Goal: Complete application form: Complete application form

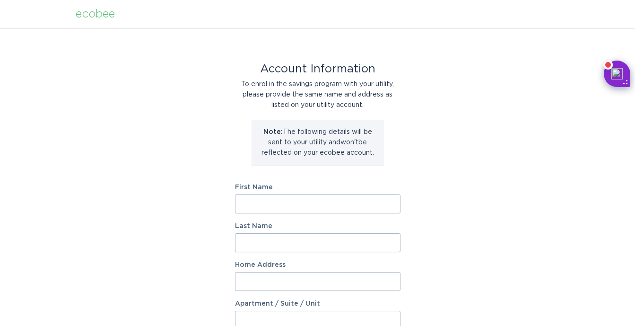
click at [321, 224] on label "Last Name" at bounding box center [317, 226] width 165 height 7
click at [321, 233] on input "Last Name" at bounding box center [317, 242] width 165 height 19
click at [299, 194] on input "First Name" at bounding box center [317, 203] width 165 height 19
type input "[PERSON_NAME]"
type input "Mauna"
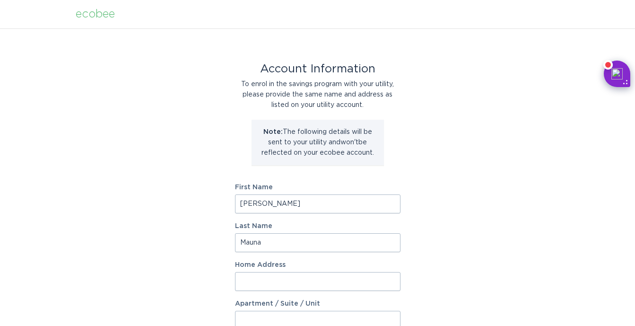
type input "[STREET_ADDRESS]"
type input "PO Box 485"
select select "US"
type input "Rancocas"
type input "08073"
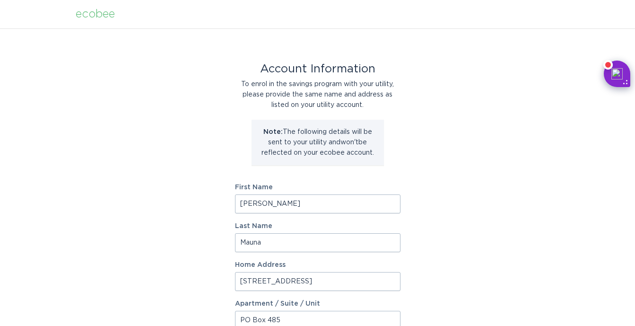
select select "NJ"
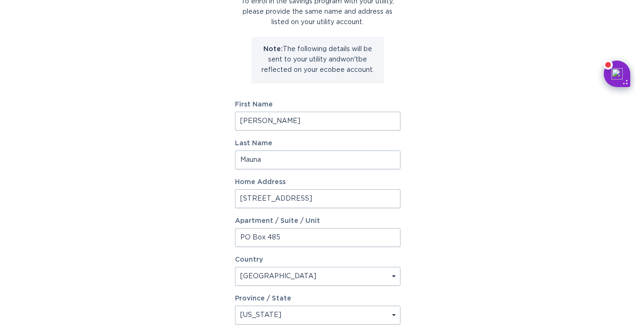
scroll to position [87, 0]
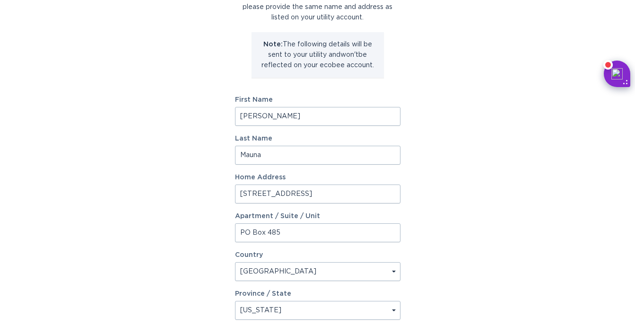
drag, startPoint x: 300, startPoint y: 226, endPoint x: 223, endPoint y: 230, distance: 77.6
click at [223, 230] on div "Account Information To enrol in the savings program with your utility, please p…" at bounding box center [317, 202] width 635 height 522
drag, startPoint x: 320, startPoint y: 235, endPoint x: 233, endPoint y: 236, distance: 86.5
click at [233, 236] on div "Account Information To enrol in the savings program with your utility, please p…" at bounding box center [317, 202] width 635 height 522
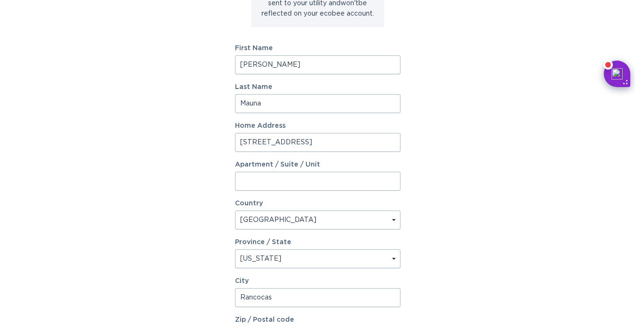
scroll to position [153, 0]
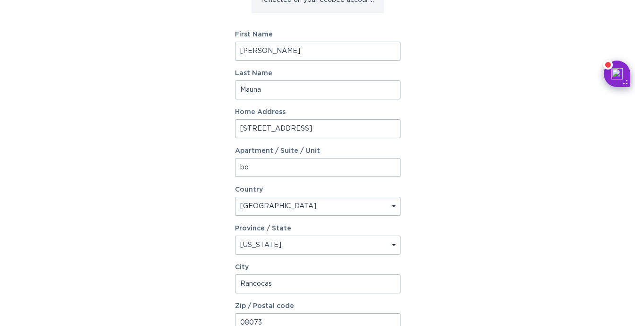
type input "b"
type input "Box 63"
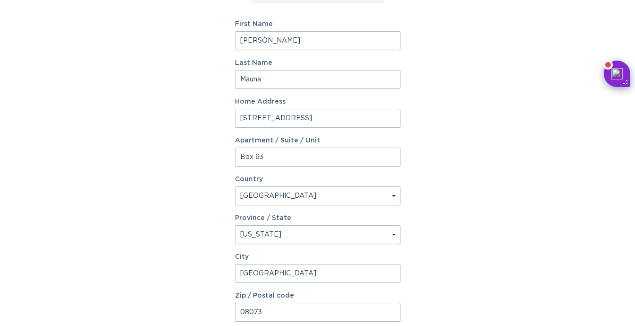
scroll to position [175, 0]
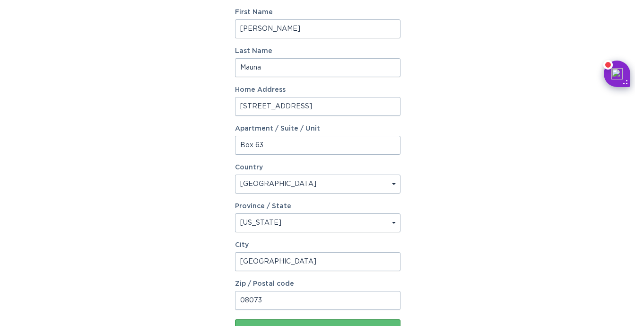
type input "[GEOGRAPHIC_DATA]"
drag, startPoint x: 276, startPoint y: 301, endPoint x: 238, endPoint y: 298, distance: 37.9
click at [238, 298] on input "08073" at bounding box center [317, 300] width 165 height 19
type input "08102"
click at [146, 290] on div "Account Information To enrol in the savings program with your utility, please p…" at bounding box center [317, 114] width 635 height 522
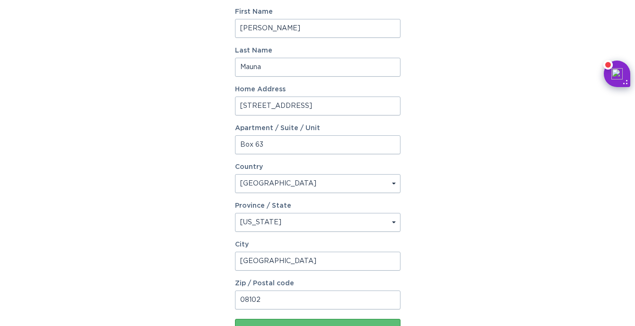
scroll to position [250, 0]
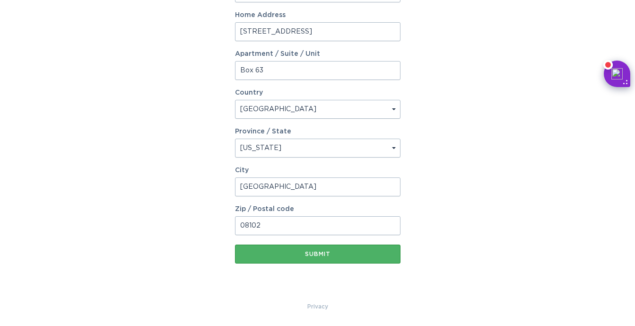
click at [258, 253] on div "Submit" at bounding box center [318, 254] width 156 height 6
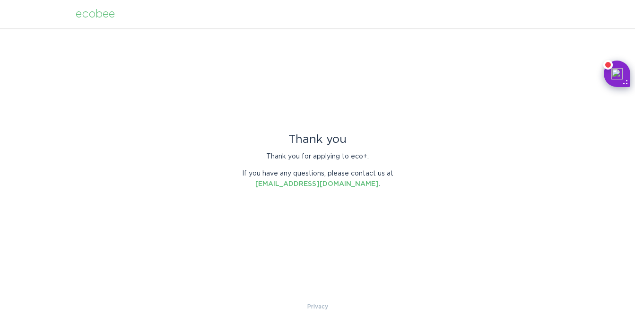
click at [0, 0] on x-citi-chrome-extension at bounding box center [0, 0] width 0 height 0
